Goal: Complete application form

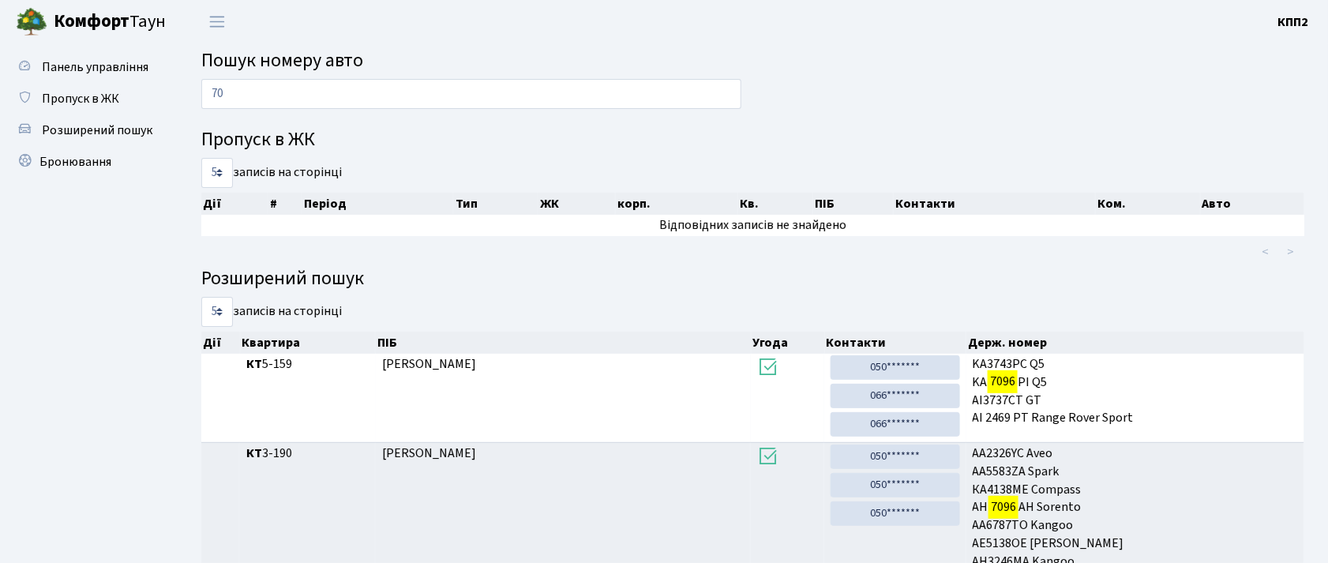
type input "7"
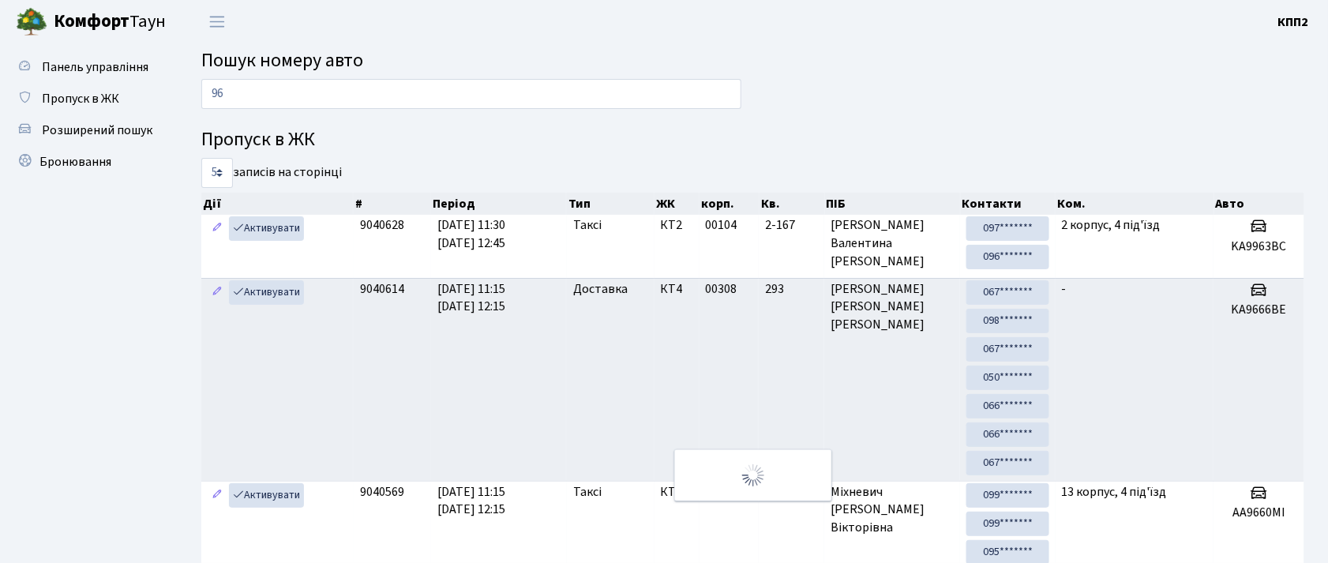
type input "9"
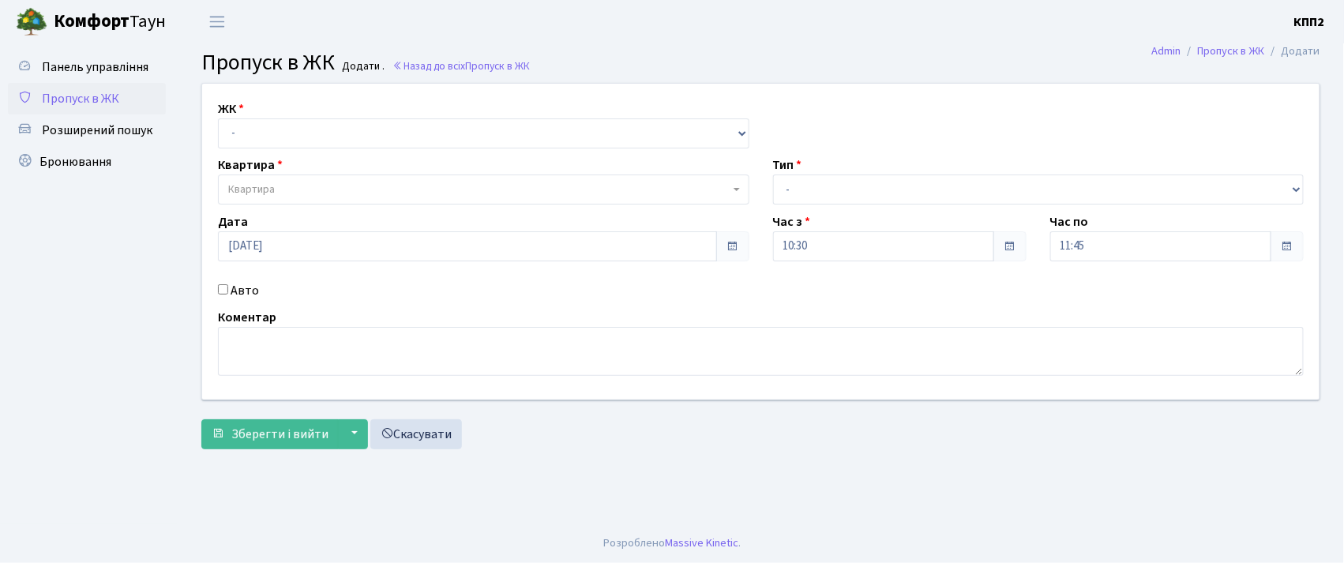
click at [219, 286] on input "Авто" at bounding box center [223, 289] width 10 height 10
checkbox input "true"
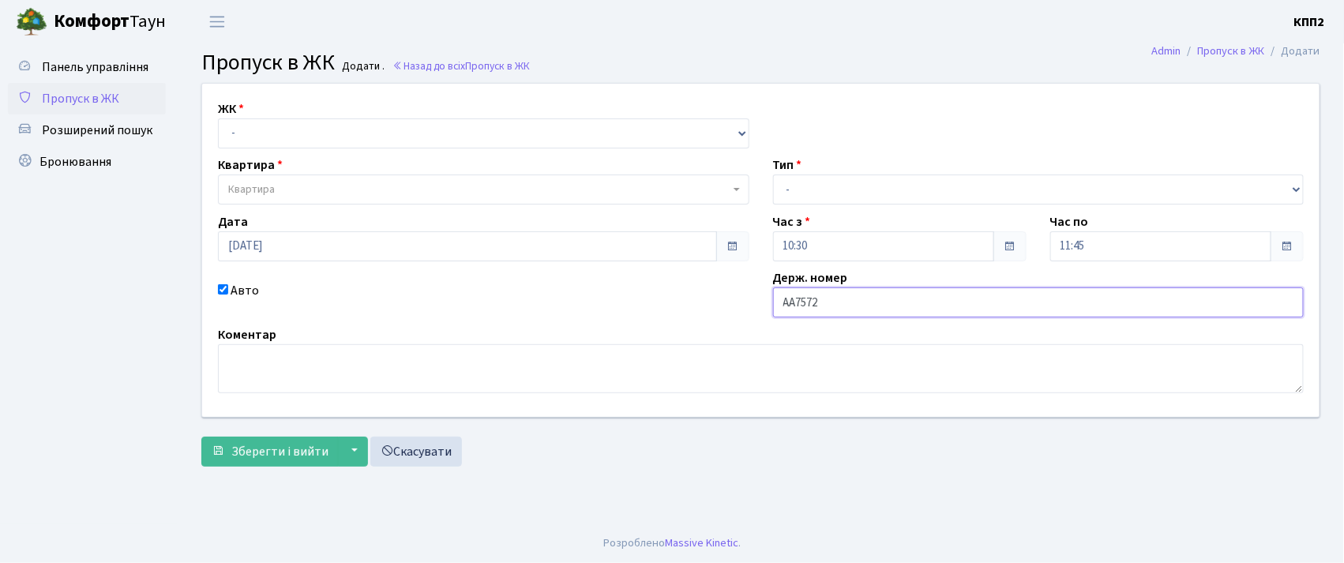
type input "АА7572ЕІ"
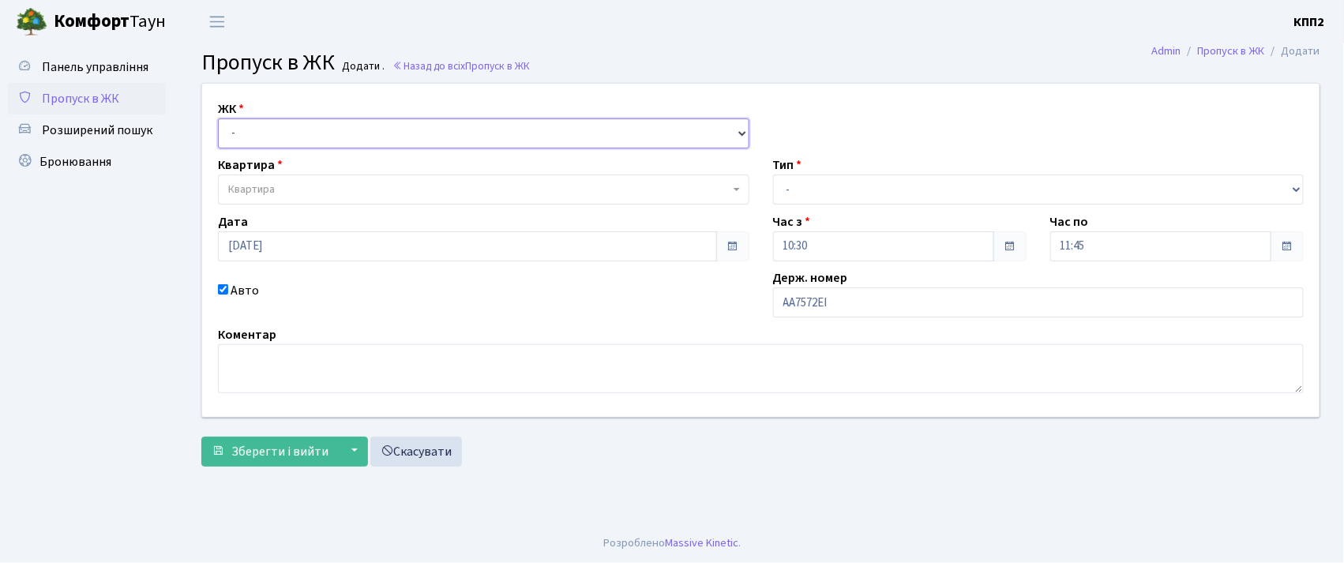
click at [280, 137] on select "- КТ, вул. Регенераторна, 4 КТ2, просп. Соборності, 17 КТ3, вул. Березнева, 16 …" at bounding box center [484, 133] width 532 height 30
select select "271"
click at [218, 118] on select "- КТ, вул. Регенераторна, 4 КТ2, просп. Соборності, 17 КТ3, вул. Березнева, 16 …" at bounding box center [484, 133] width 532 height 30
select select
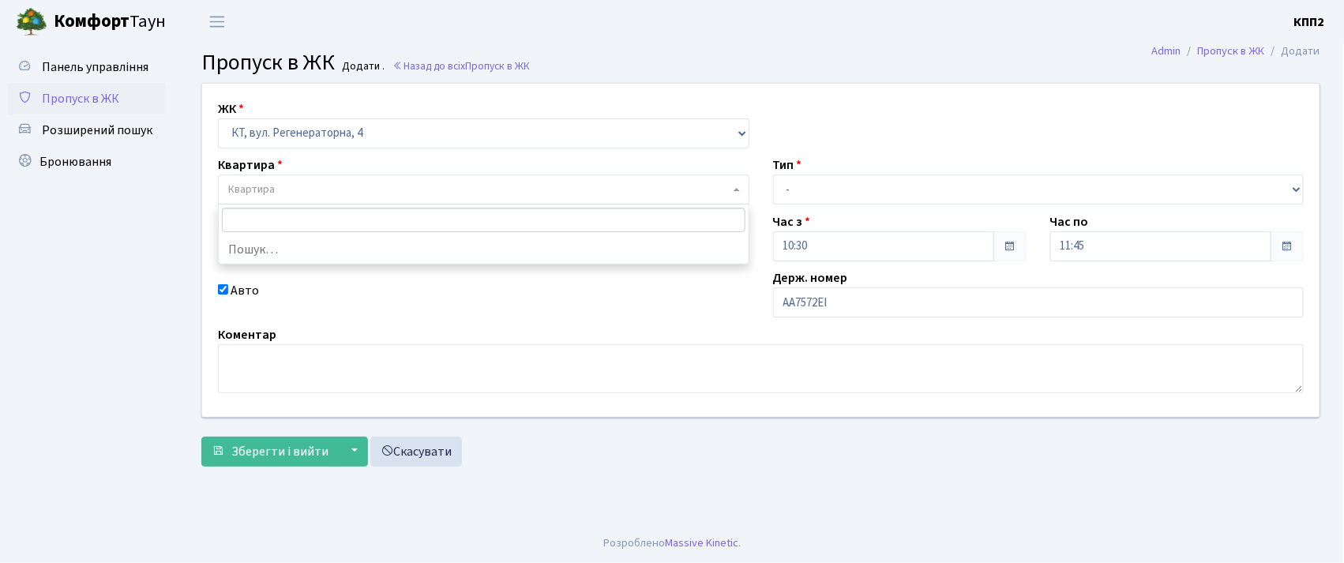
drag, startPoint x: 295, startPoint y: 182, endPoint x: 283, endPoint y: 180, distance: 12.0
click at [295, 183] on span "Квартира" at bounding box center [478, 190] width 501 height 16
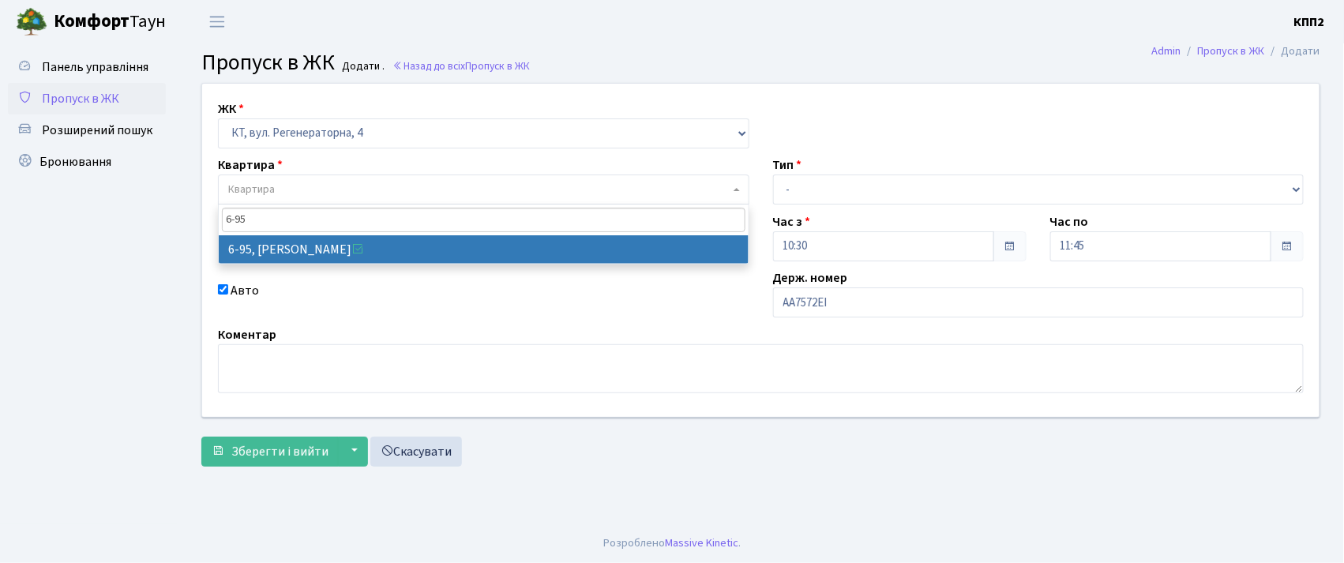
type input "6-95"
drag, startPoint x: 351, startPoint y: 247, endPoint x: 420, endPoint y: 242, distance: 68.9
select select "5320"
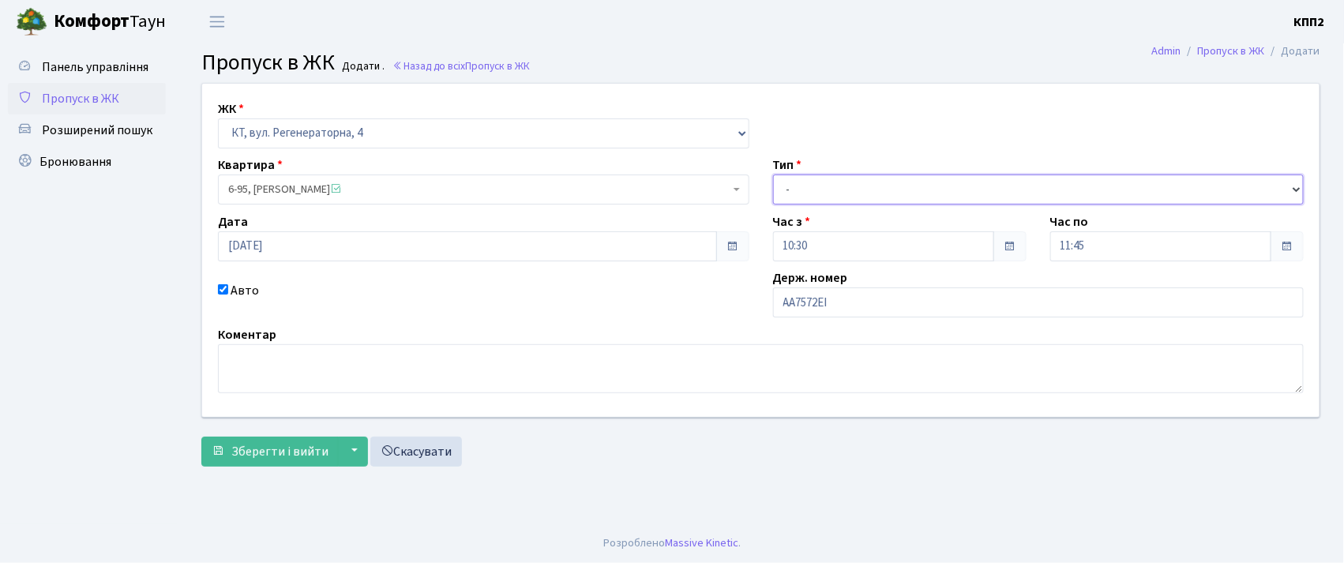
click at [864, 185] on select "- Доставка Таксі Гості Сервіс" at bounding box center [1039, 190] width 532 height 30
select select "2"
click at [773, 175] on select "- Доставка Таксі Гості Сервіс" at bounding box center [1039, 190] width 532 height 30
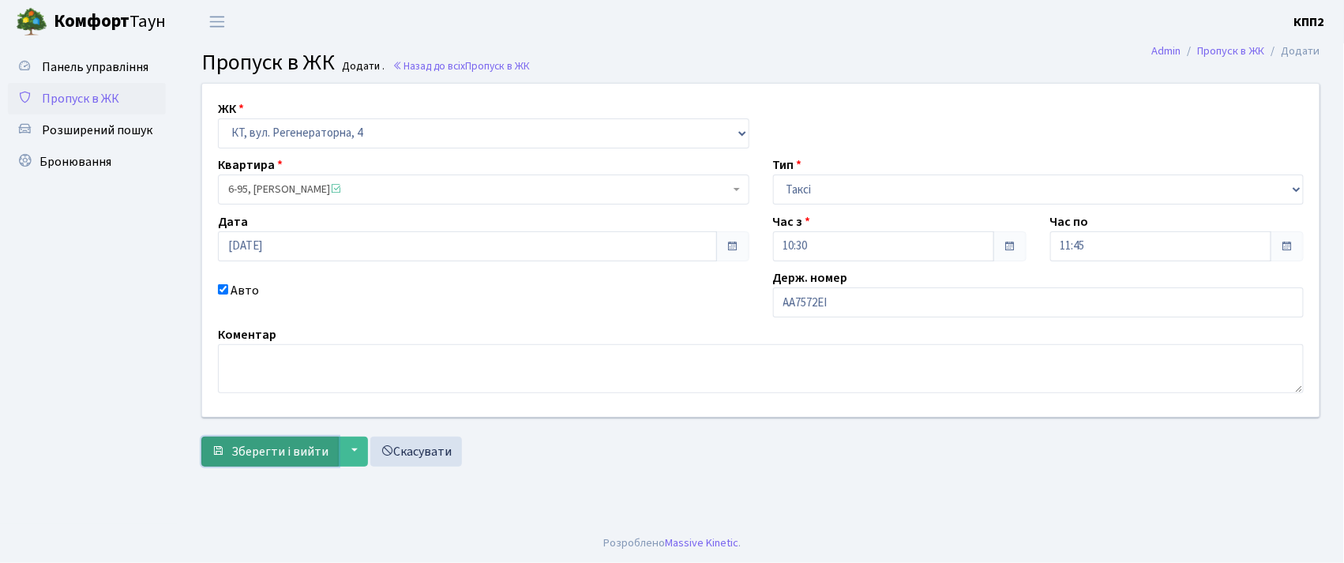
click at [272, 459] on span "Зберегти і вийти" at bounding box center [279, 451] width 97 height 17
